Goal: Transaction & Acquisition: Purchase product/service

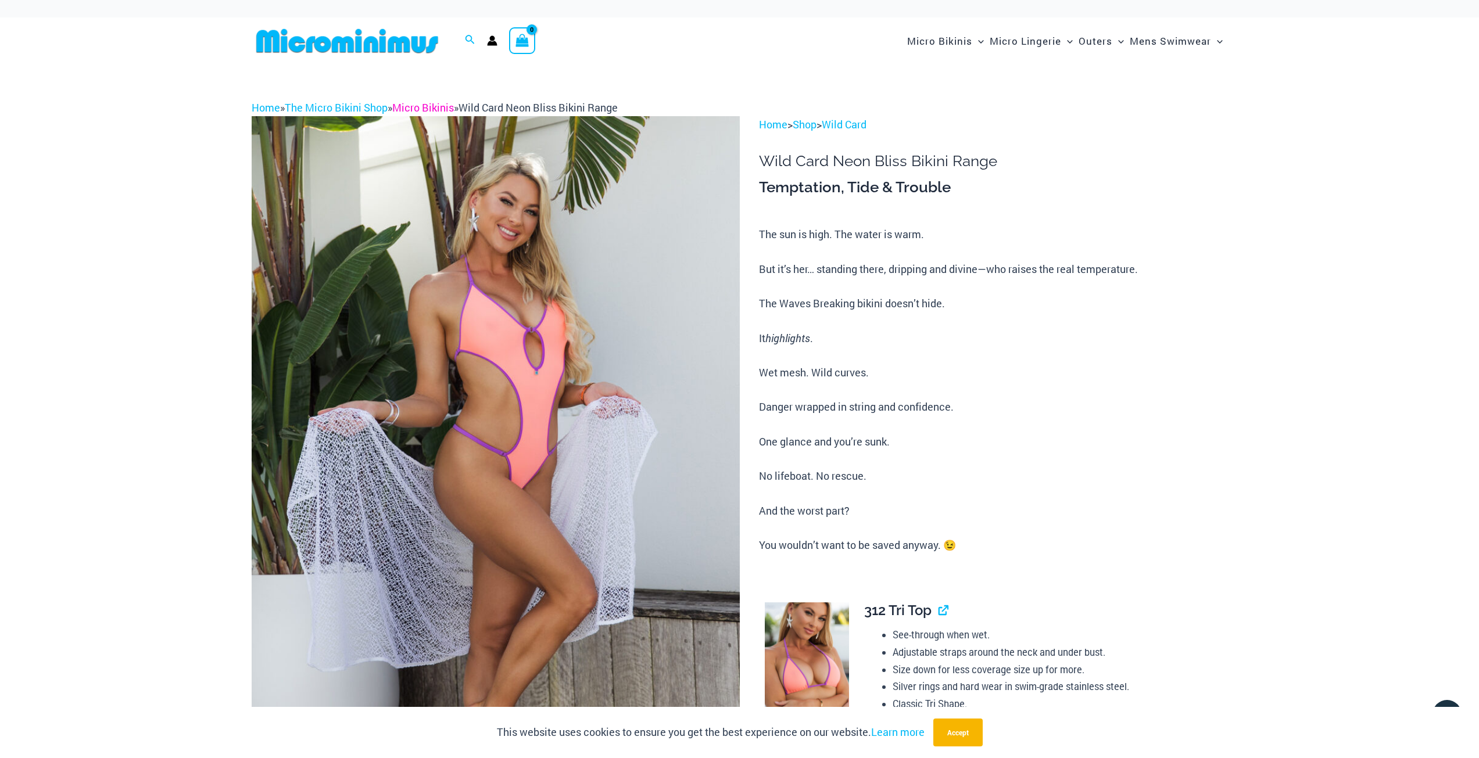
click at [422, 107] on link "Micro Bikinis" at bounding box center [423, 108] width 62 height 14
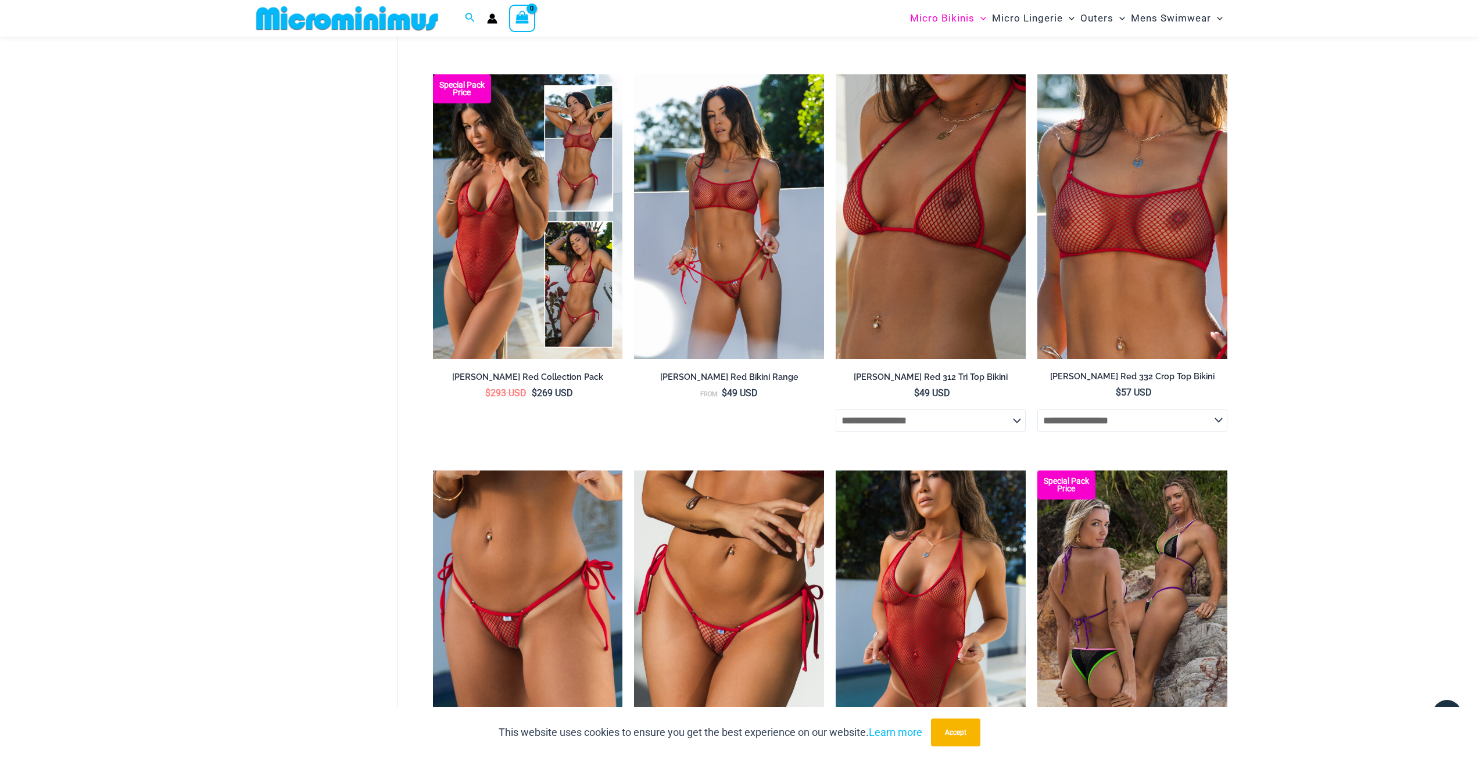
scroll to position [3019, 0]
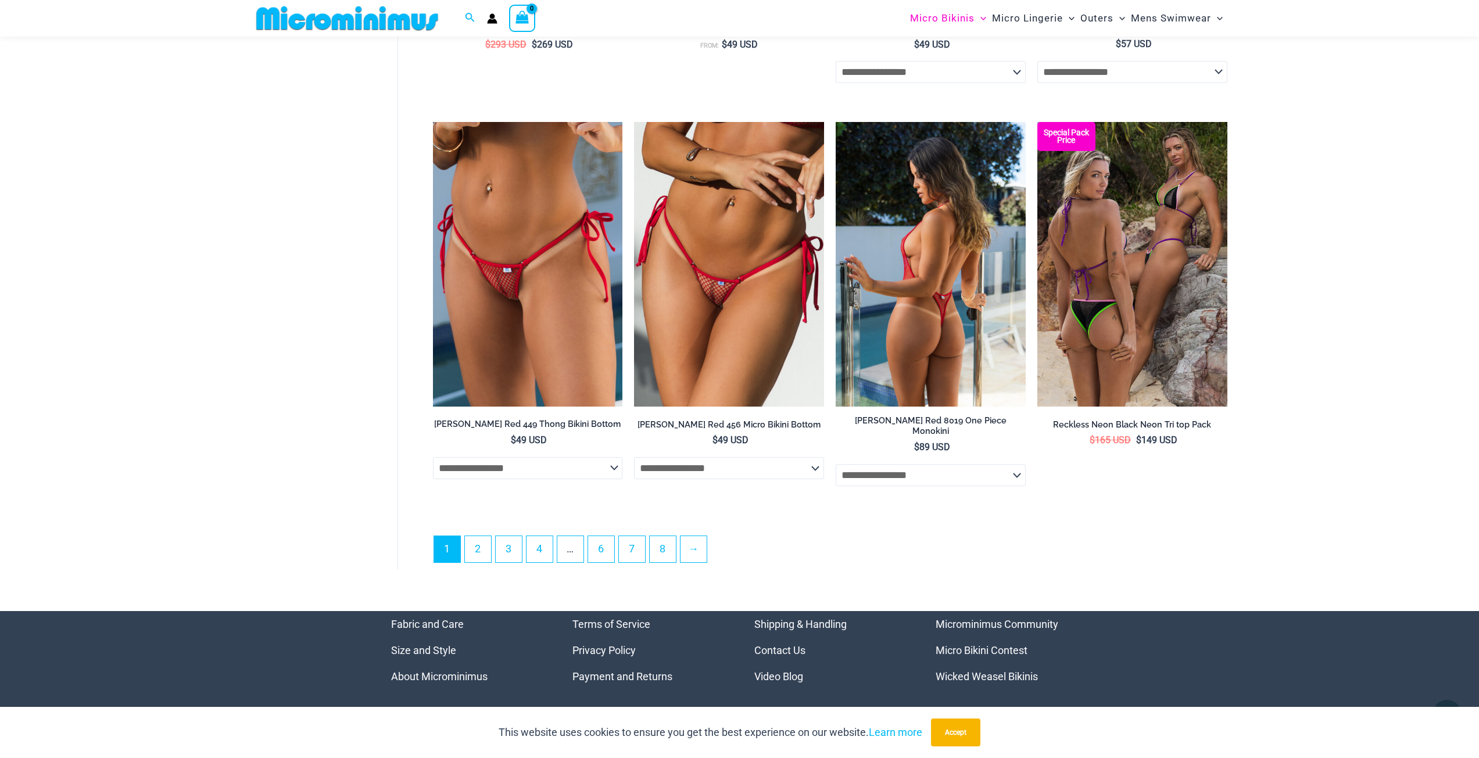
click at [895, 285] on img at bounding box center [930, 264] width 190 height 285
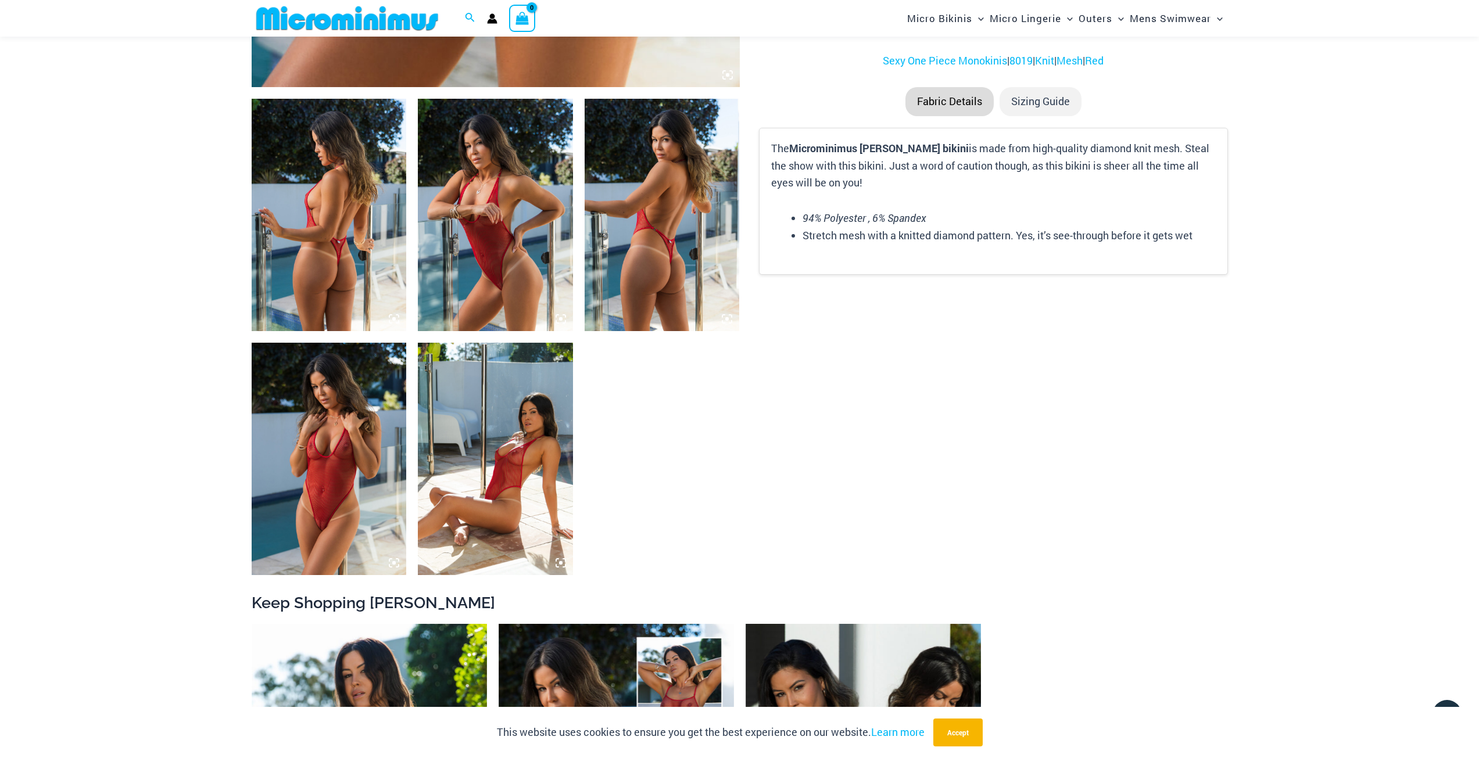
scroll to position [754, 0]
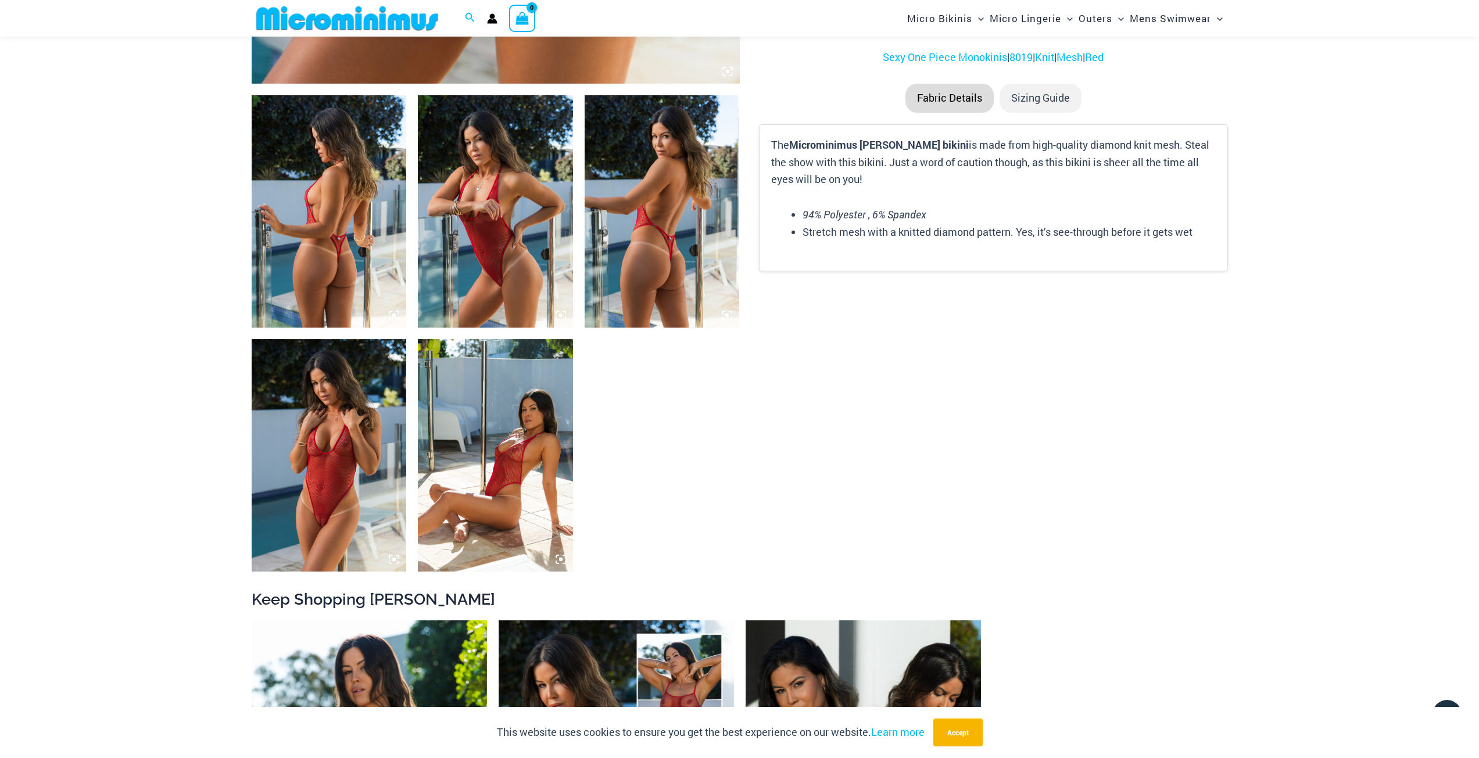
click at [515, 442] on img at bounding box center [495, 455] width 155 height 232
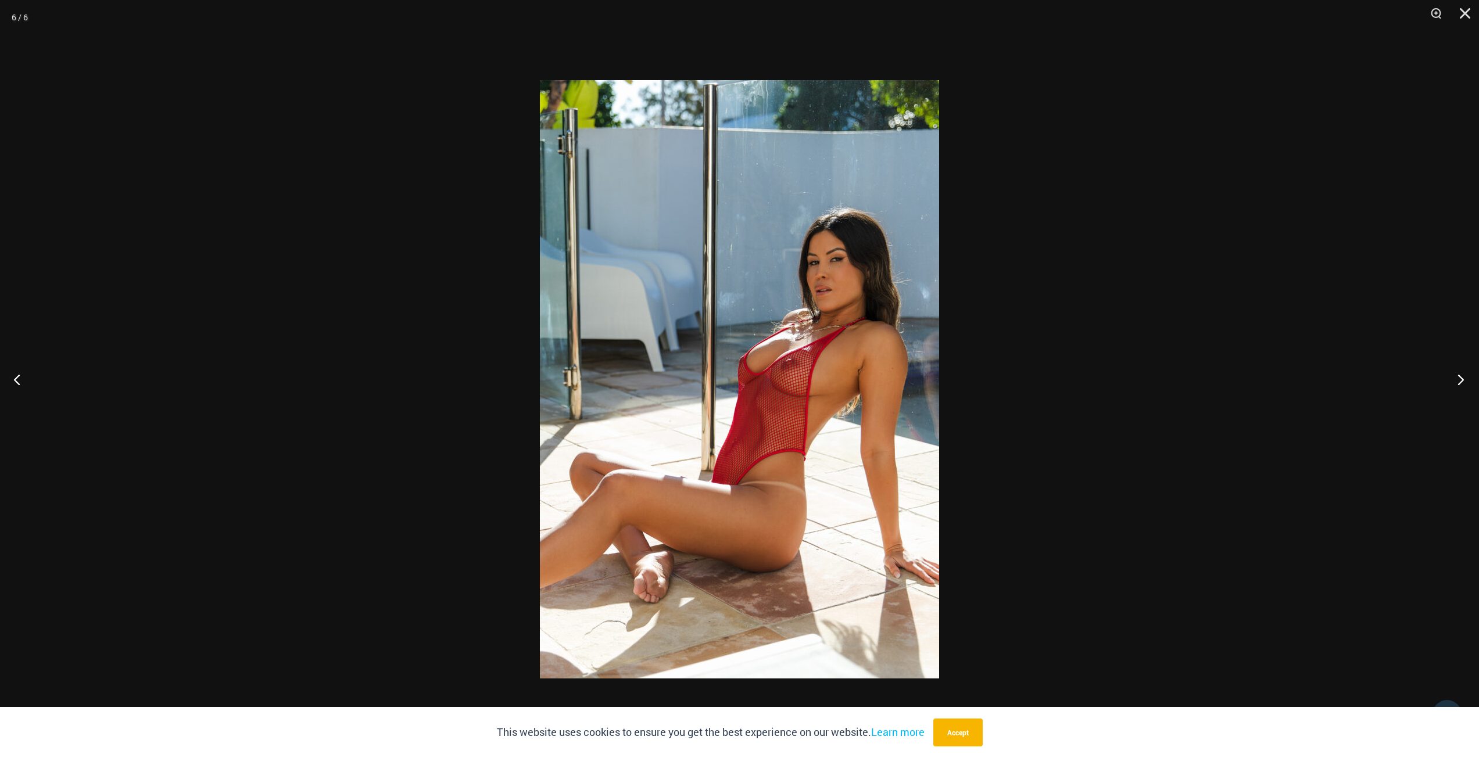
click at [1461, 374] on button "Next" at bounding box center [1457, 379] width 44 height 58
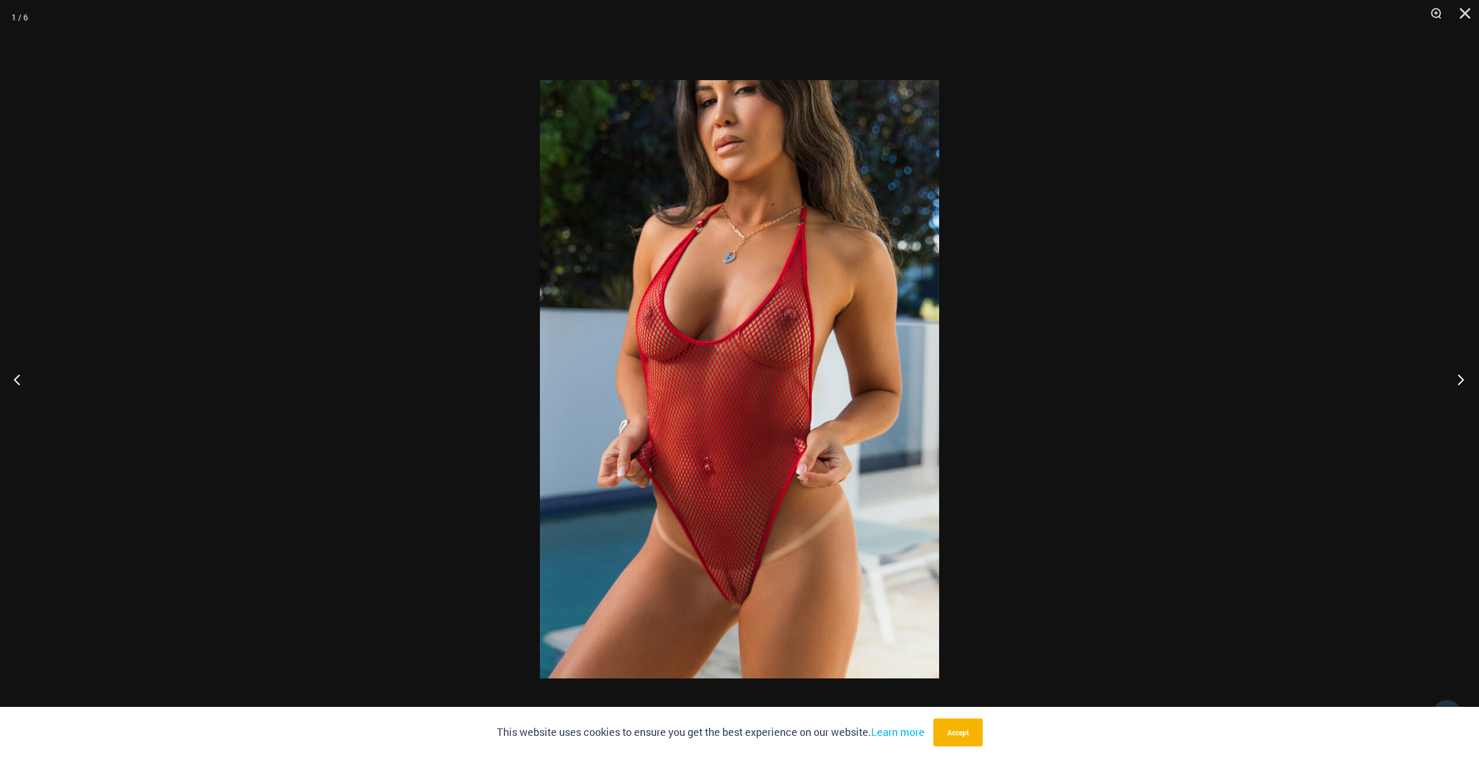
click at [1461, 374] on button "Next" at bounding box center [1457, 379] width 44 height 58
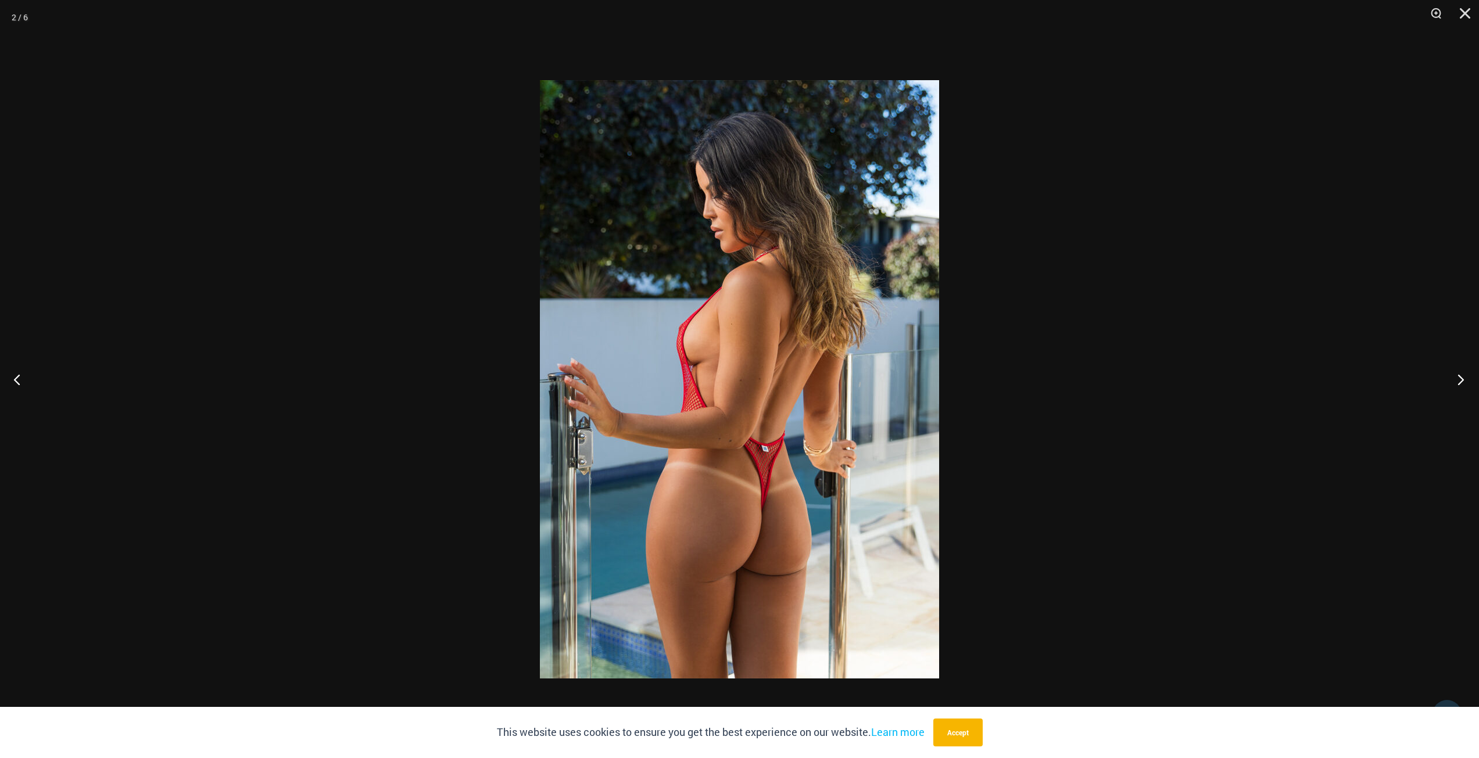
click at [1461, 374] on button "Next" at bounding box center [1457, 379] width 44 height 58
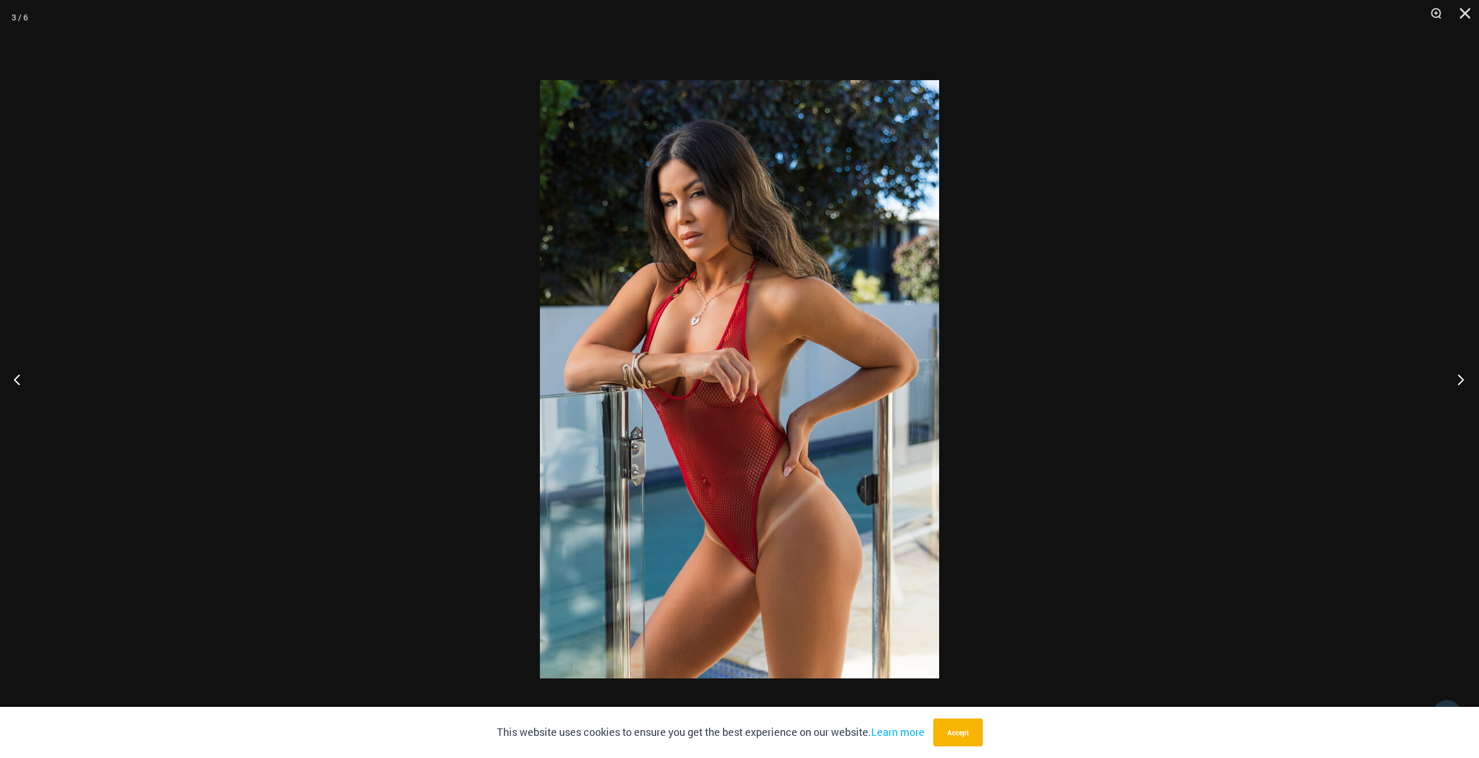
click at [1461, 374] on button "Next" at bounding box center [1457, 379] width 44 height 58
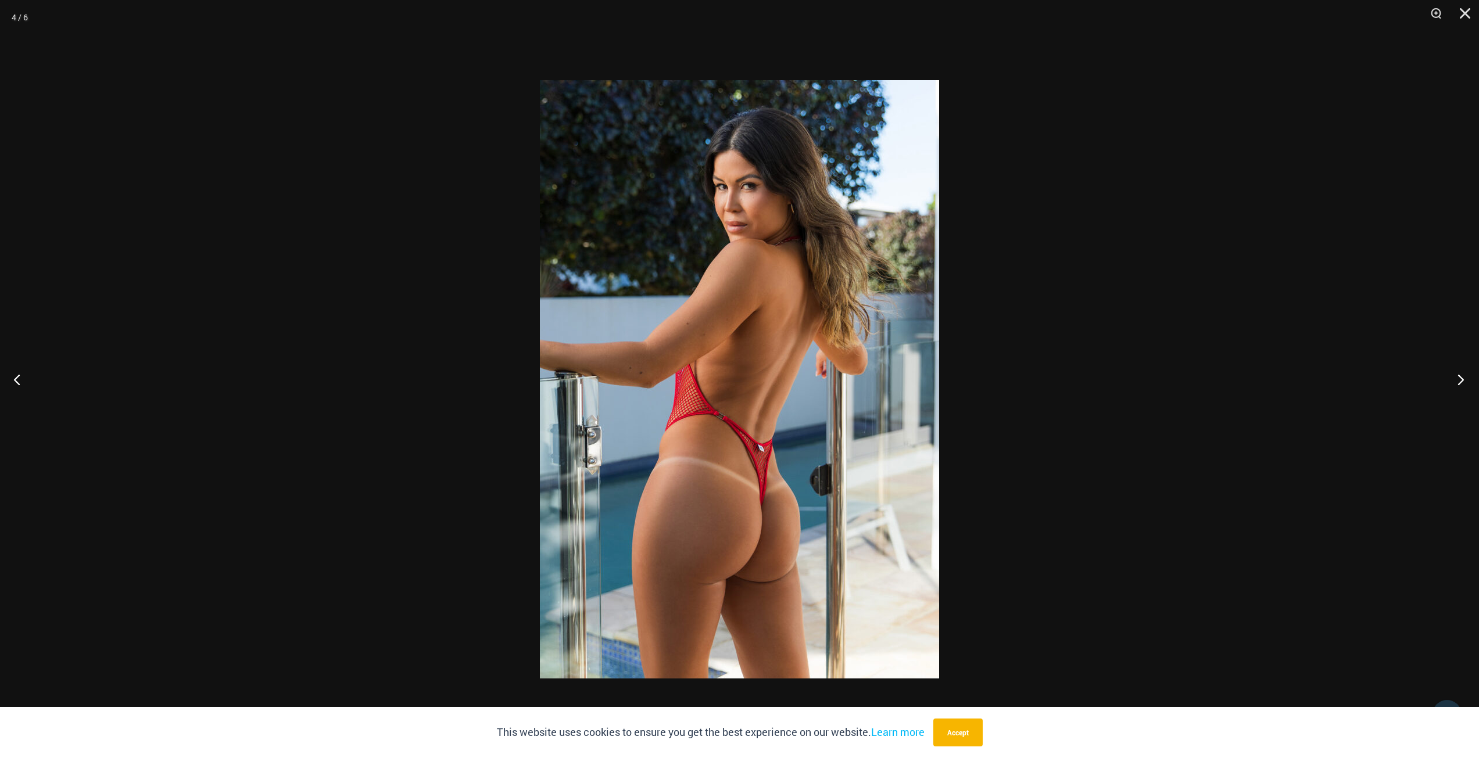
click at [1461, 374] on button "Next" at bounding box center [1457, 379] width 44 height 58
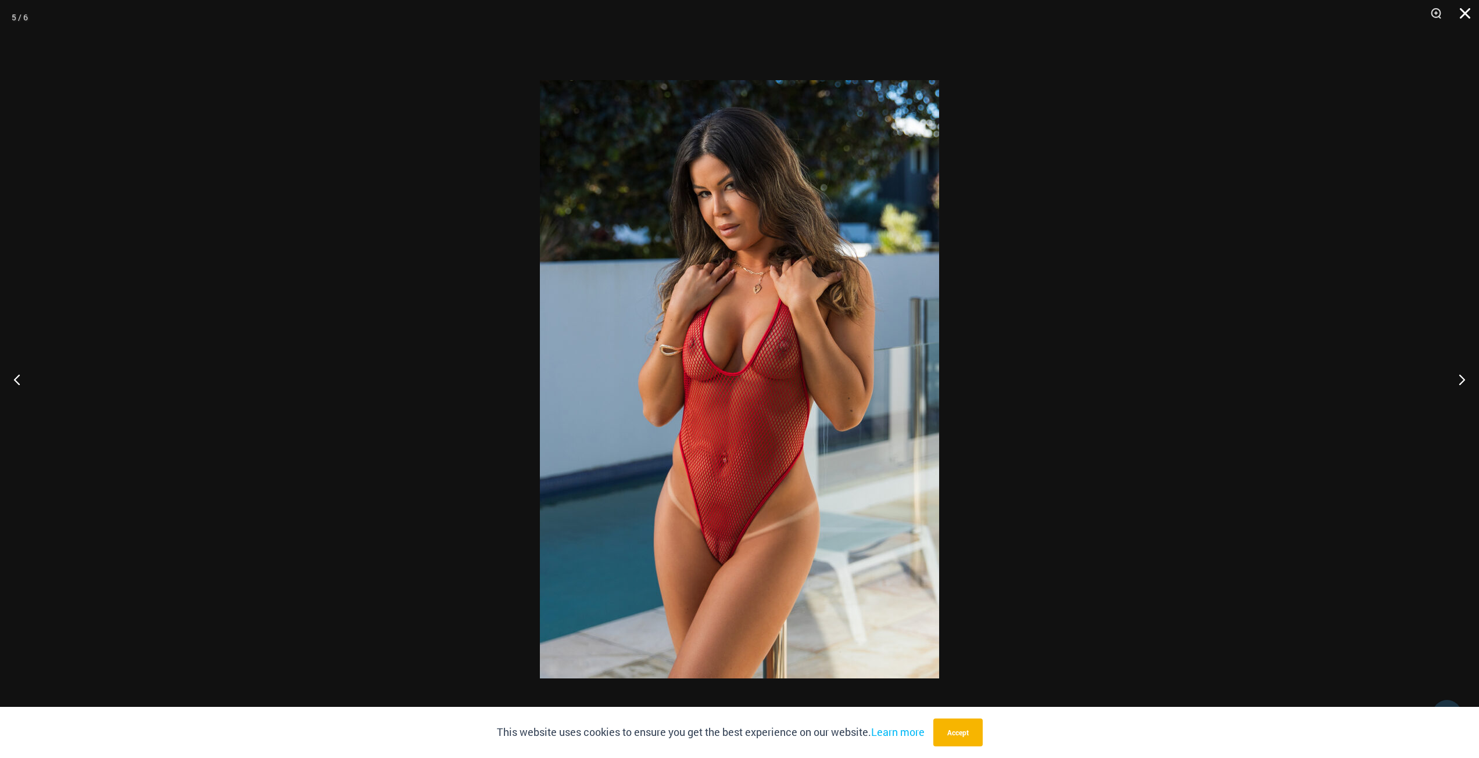
click at [1462, 9] on button "Close" at bounding box center [1460, 17] width 29 height 35
